Goal: Task Accomplishment & Management: Complete application form

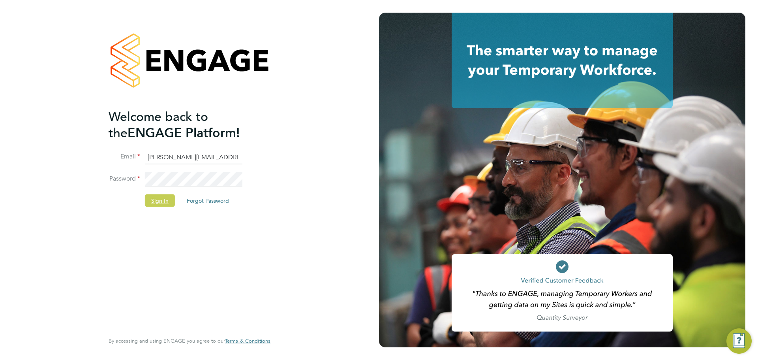
click at [160, 200] on button "Sign In" at bounding box center [160, 200] width 30 height 13
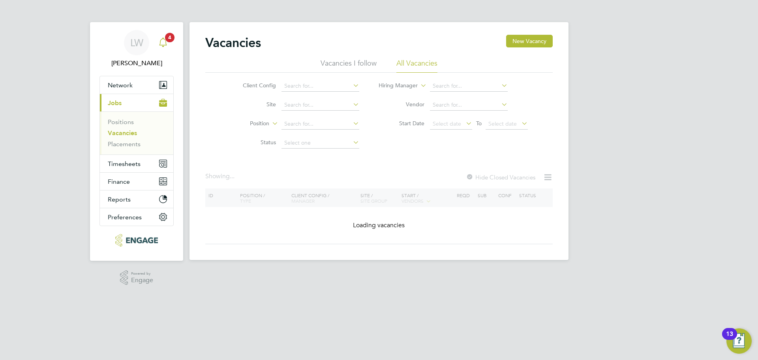
click at [167, 45] on icon "Main navigation" at bounding box center [162, 41] width 9 height 9
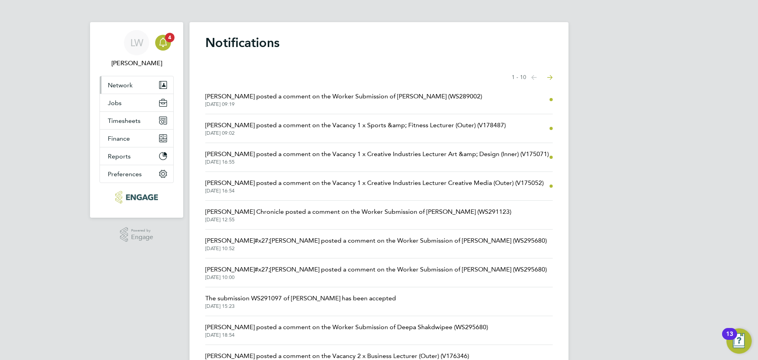
click at [139, 87] on button "Network" at bounding box center [136, 84] width 73 height 17
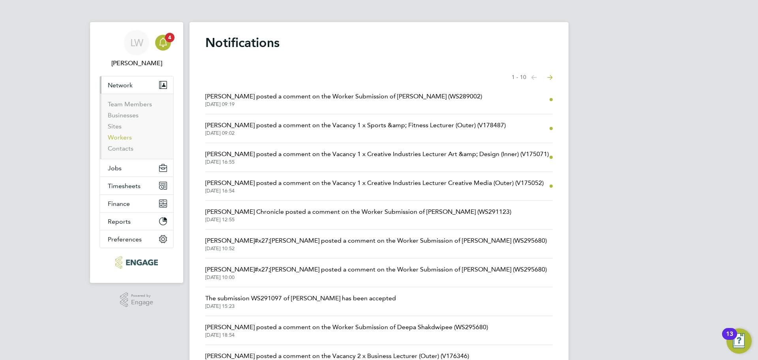
click at [121, 137] on link "Workers" at bounding box center [120, 136] width 24 height 7
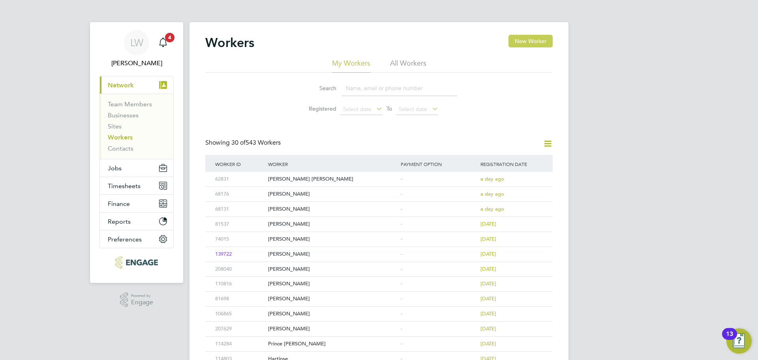
click at [535, 37] on button "New Worker" at bounding box center [530, 41] width 44 height 13
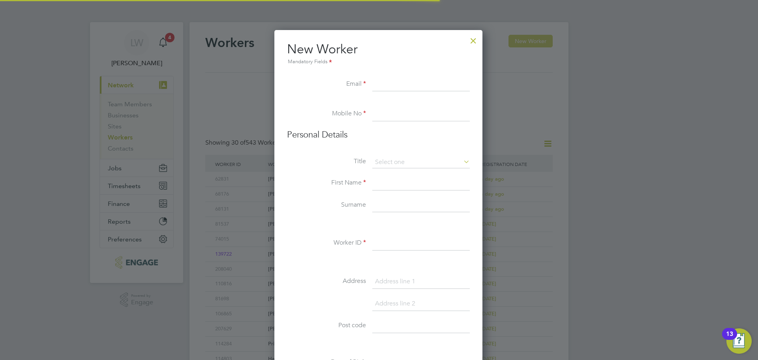
scroll to position [672, 209]
paste input "[EMAIL_ADDRESS][DOMAIN_NAME]"
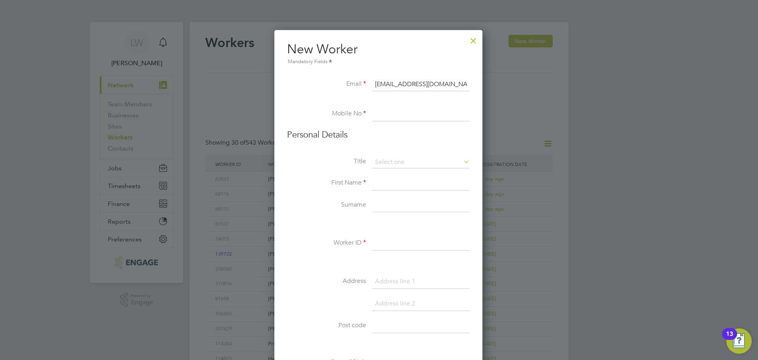
type input "[EMAIL_ADDRESS][DOMAIN_NAME]"
click at [400, 114] on input at bounding box center [420, 114] width 97 height 14
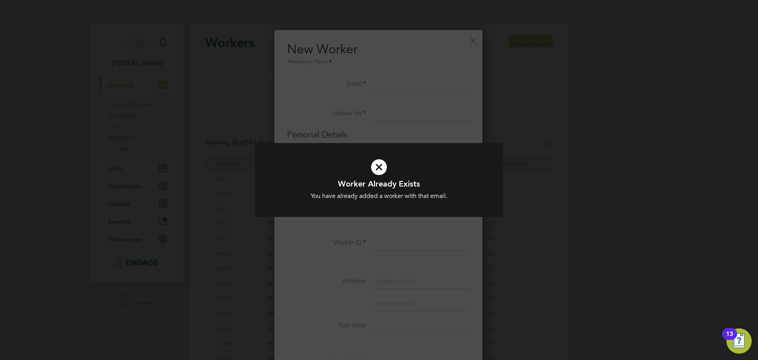
click at [503, 180] on div "Worker Already Exists You have already added a worker with that email. Cancel O…" at bounding box center [379, 180] width 758 height 360
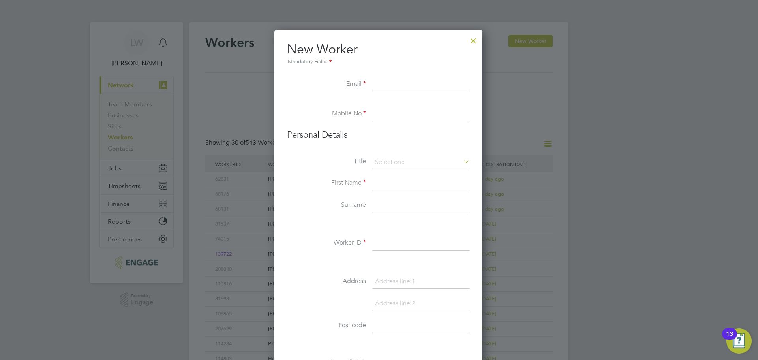
click at [476, 42] on div at bounding box center [473, 39] width 14 height 14
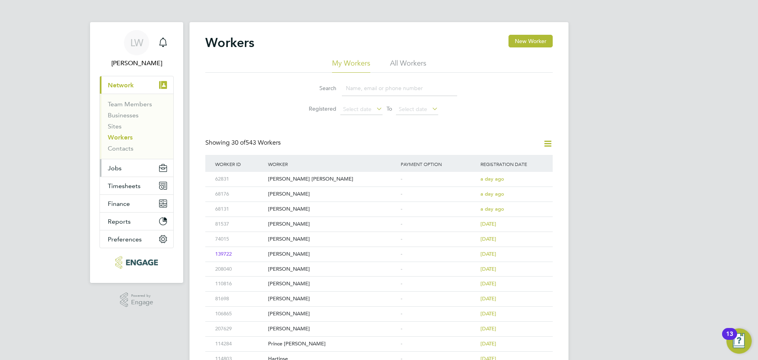
click at [122, 171] on button "Jobs" at bounding box center [136, 167] width 73 height 17
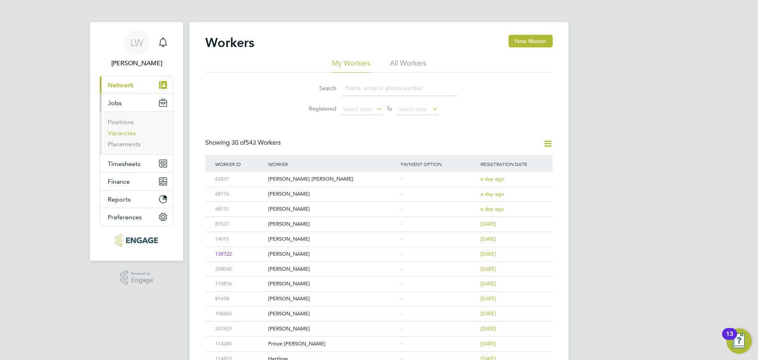
click at [123, 132] on link "Vacancies" at bounding box center [122, 132] width 28 height 7
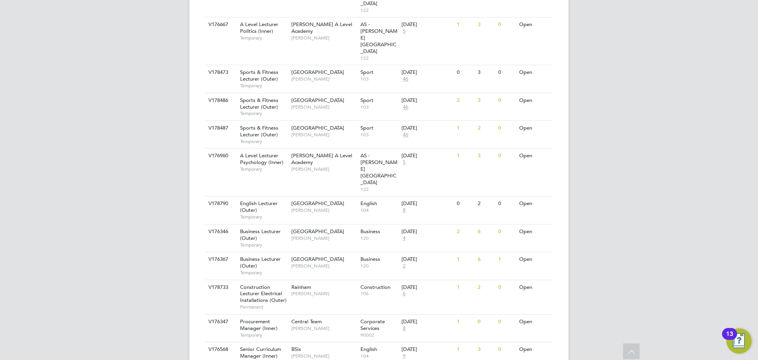
scroll to position [750, 0]
click at [322, 92] on div "Havering Sixth Form Campus Shaun Clifford" at bounding box center [323, 102] width 69 height 21
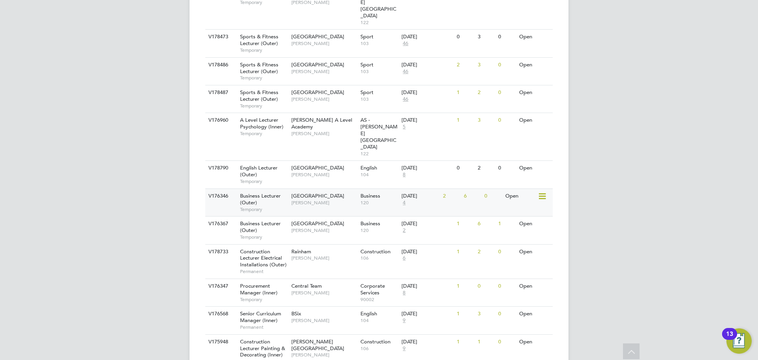
scroll to position [786, 0]
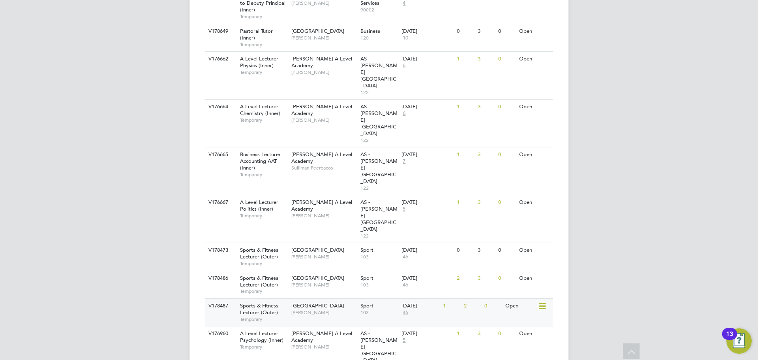
scroll to position [562, 0]
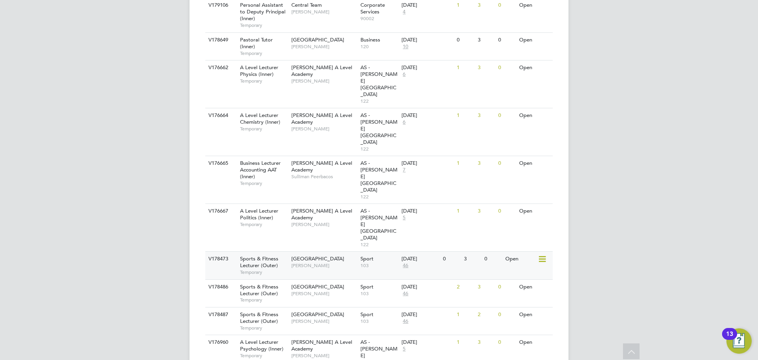
click at [283, 251] on div "Sports & Fitness Lecturer (Outer) Temporary" at bounding box center [261, 264] width 55 height 27
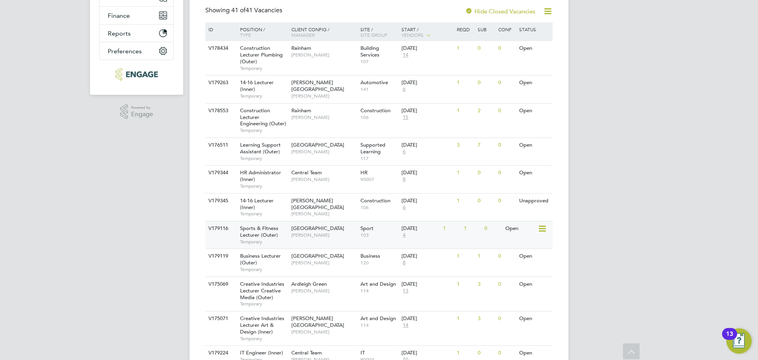
scroll to position [207, 0]
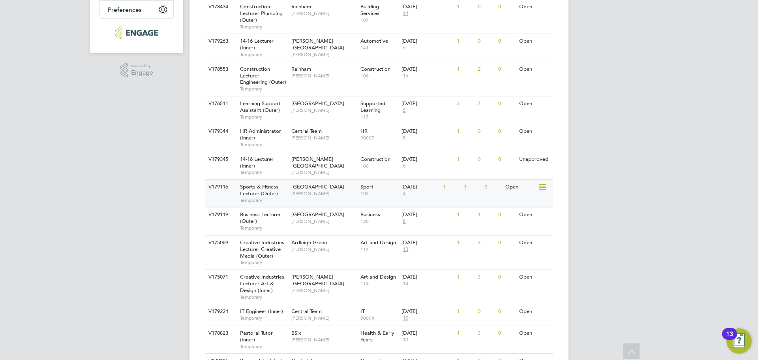
click at [311, 187] on span "[GEOGRAPHIC_DATA]" at bounding box center [317, 186] width 53 height 7
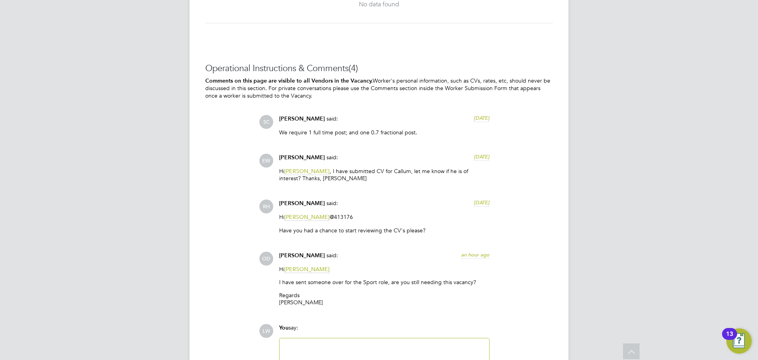
scroll to position [1702, 0]
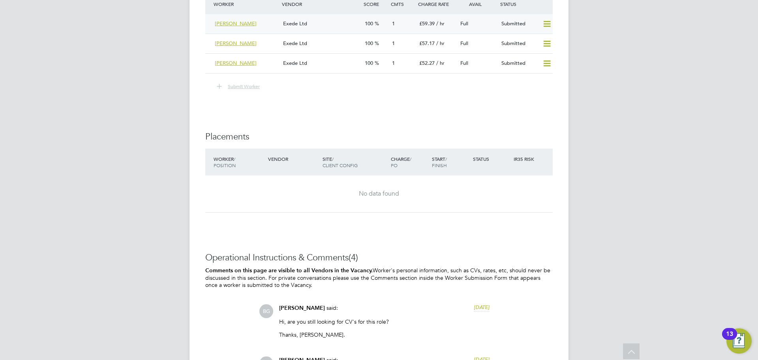
scroll to position [1618, 0]
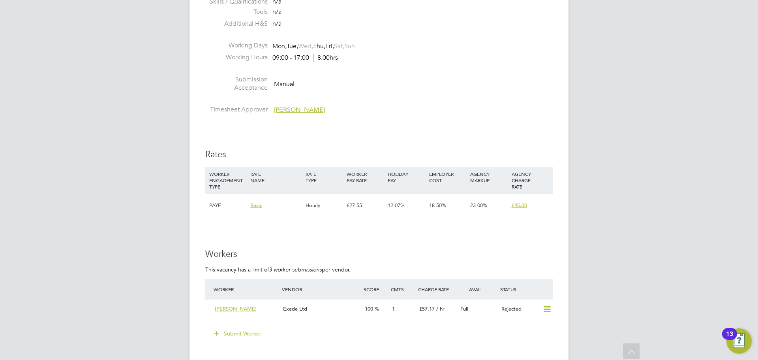
scroll to position [1381, 0]
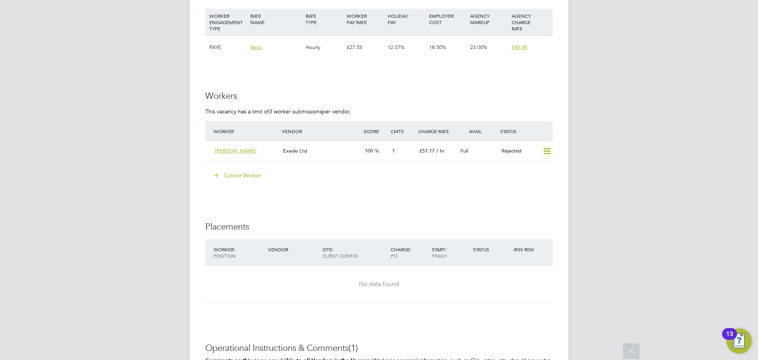
click at [238, 176] on button "Submit Worker" at bounding box center [237, 175] width 59 height 13
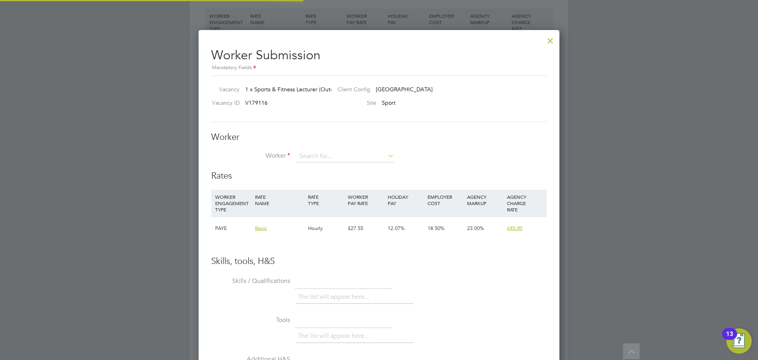
scroll to position [479, 361]
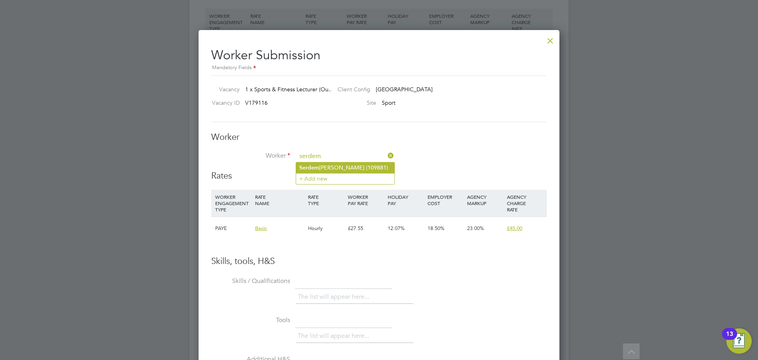
drag, startPoint x: 345, startPoint y: 166, endPoint x: 340, endPoint y: 167, distance: 5.6
click at [340, 167] on li "[PERSON_NAME] (109881)" at bounding box center [345, 167] width 98 height 11
type input "[PERSON_NAME] (109881)"
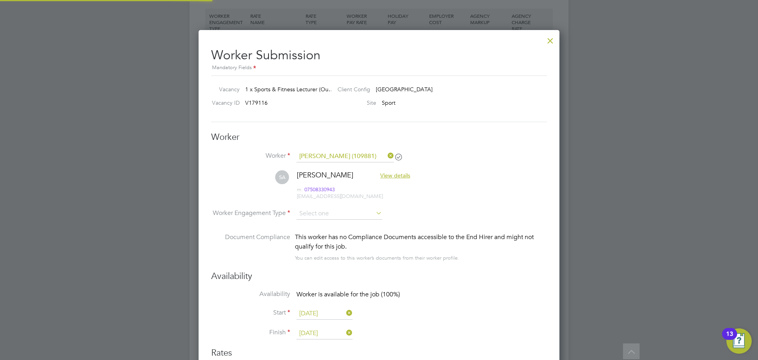
scroll to position [4, 4]
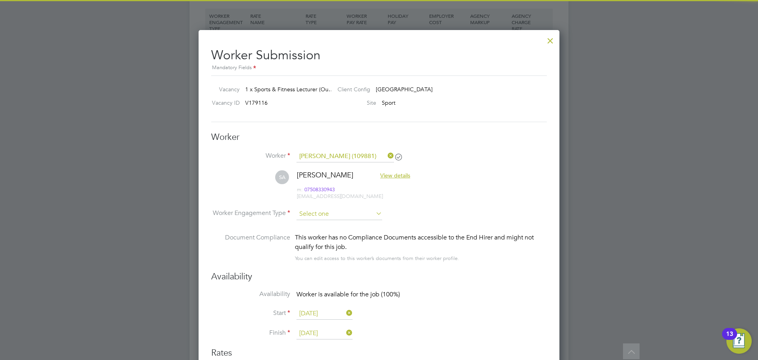
click at [322, 210] on input at bounding box center [339, 214] width 86 height 12
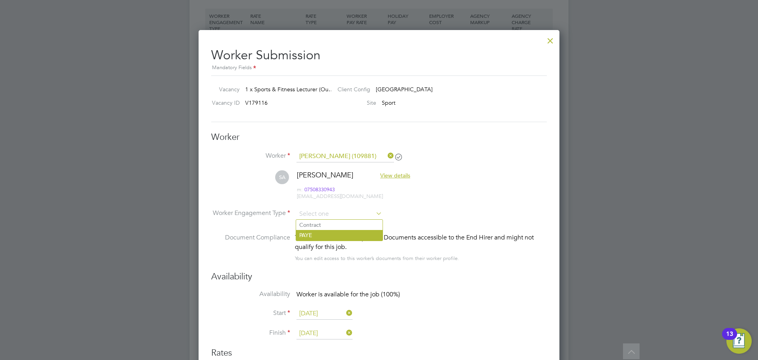
click at [316, 238] on li "PAYE" at bounding box center [339, 235] width 86 height 10
type input "PAYE"
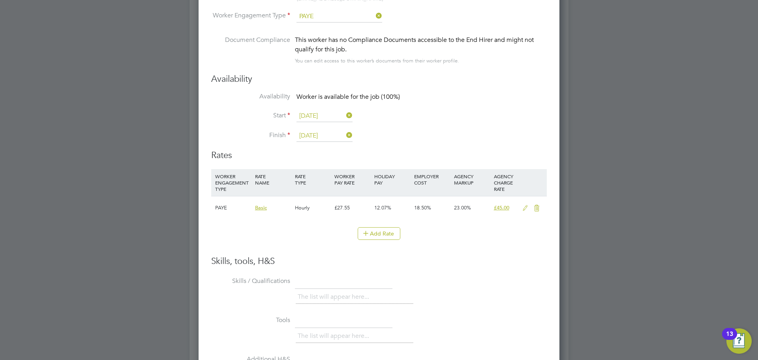
click at [526, 206] on icon at bounding box center [525, 208] width 10 height 6
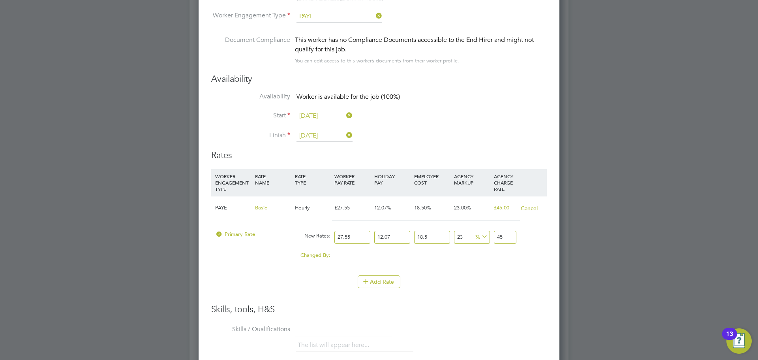
drag, startPoint x: 353, startPoint y: 234, endPoint x: 319, endPoint y: 235, distance: 33.6
click at [319, 235] on div "Primary Rate New Rates: 27.55 12.07 n/a 18.5 n/a 23 0 % 45" at bounding box center [378, 237] width 335 height 21
type input "3"
type input "4.900428855"
type input "30"
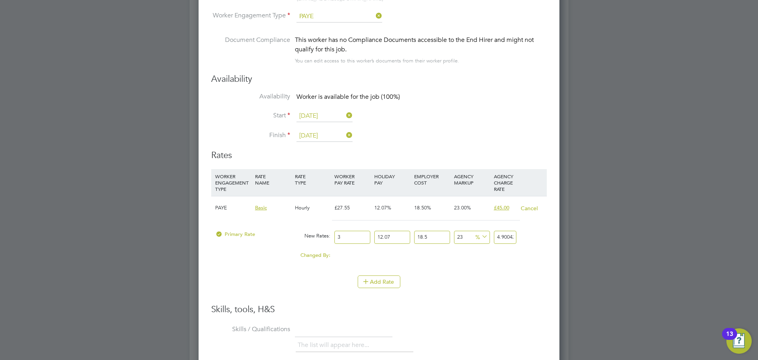
type input "49.00428855"
type input "30"
drag, startPoint x: 510, startPoint y: 236, endPoint x: 536, endPoint y: 234, distance: 26.5
click at [536, 234] on div "Primary Rate New Rates: 30 12.07 n/a 18.5 n/a 23 9.16340355 % 49.00428855" at bounding box center [378, 237] width 335 height 21
type input "22.989235806383316"
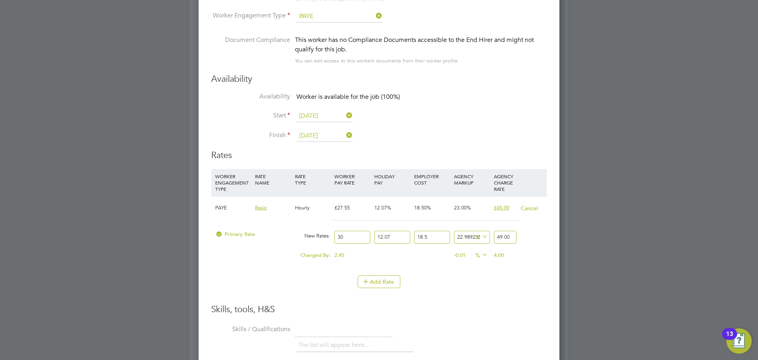
type input "49.00"
click at [478, 101] on li "Availability Worker is available for the job (100%)" at bounding box center [378, 101] width 335 height 18
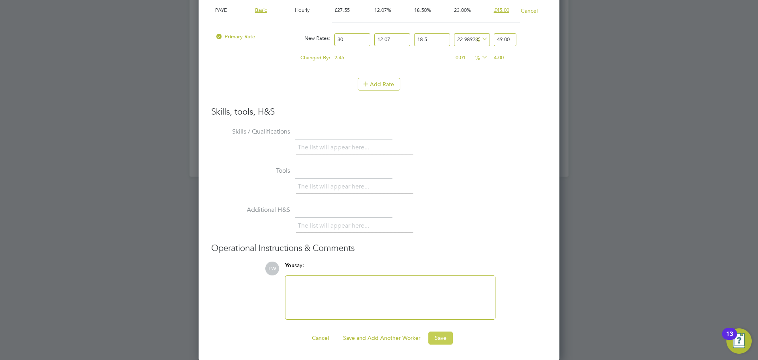
click at [445, 339] on button "Save" at bounding box center [440, 337] width 24 height 13
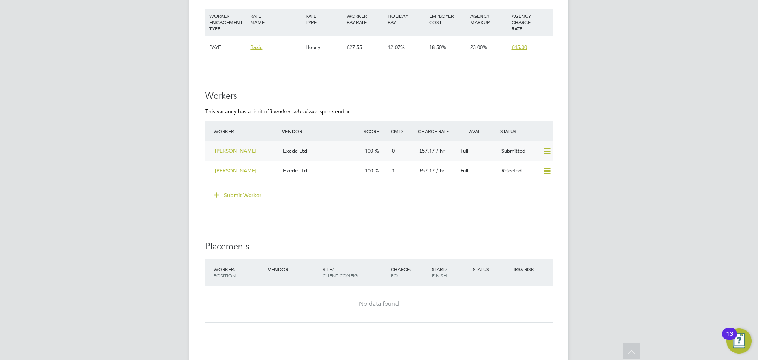
click at [337, 148] on div "Exede Ltd" at bounding box center [321, 150] width 82 height 13
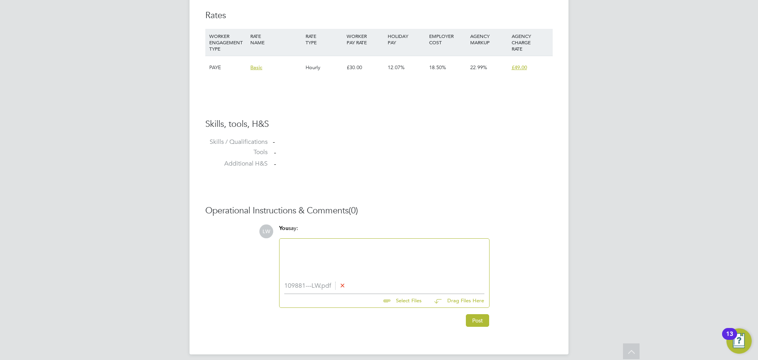
click at [297, 241] on div at bounding box center [384, 259] width 210 height 43
click at [314, 248] on div at bounding box center [384, 260] width 200 height 34
click at [473, 320] on button "Post" at bounding box center [477, 320] width 23 height 13
